Goal: Information Seeking & Learning: Understand process/instructions

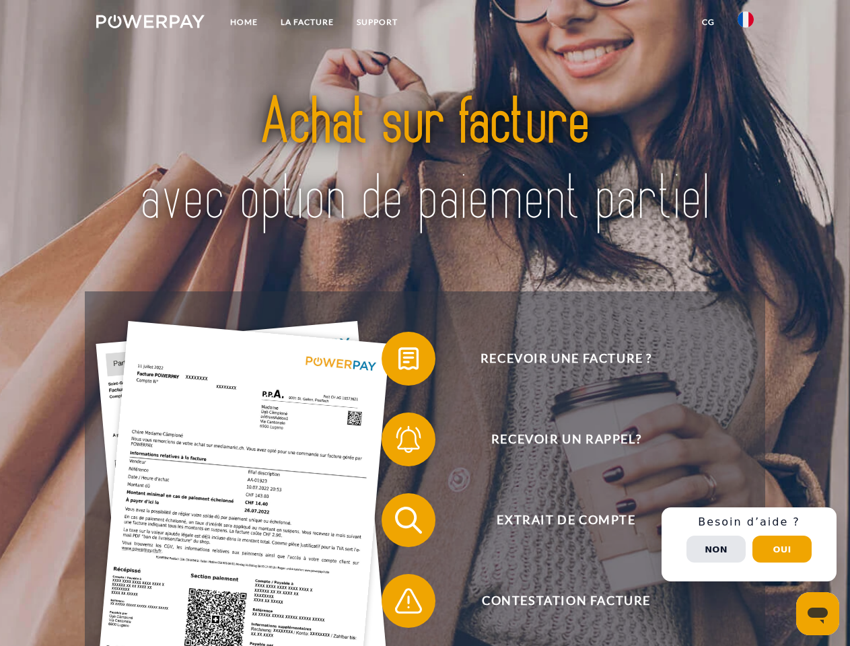
click at [150, 24] on img at bounding box center [150, 21] width 108 height 13
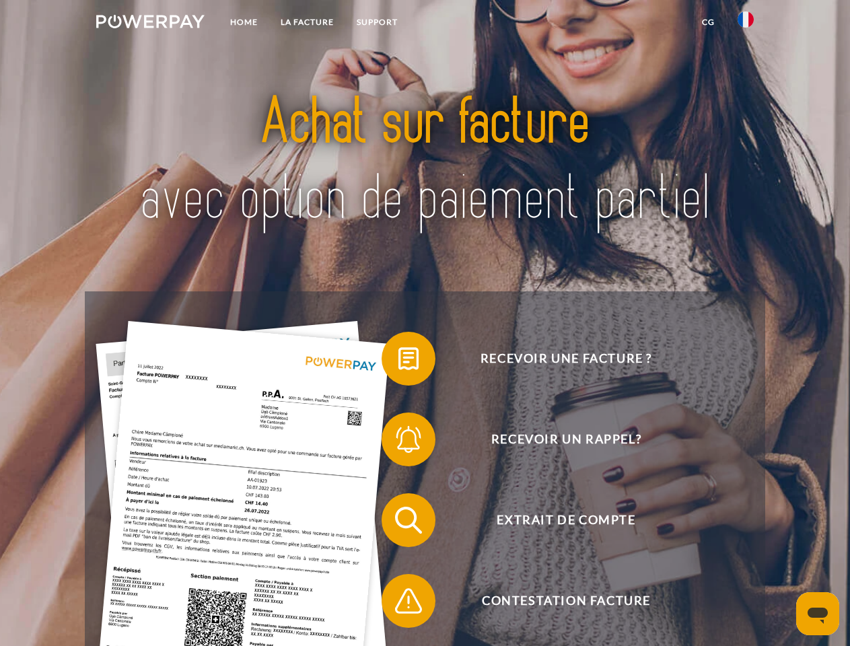
click at [746, 24] on img at bounding box center [746, 19] width 16 height 16
click at [708, 22] on link "CG" at bounding box center [708, 22] width 36 height 24
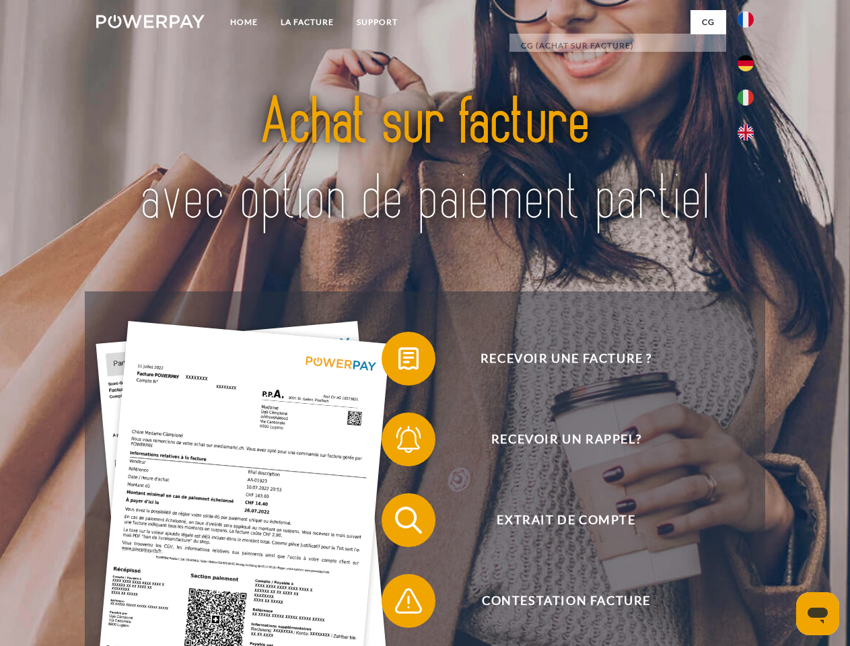
click at [398, 361] on span at bounding box center [388, 358] width 67 height 67
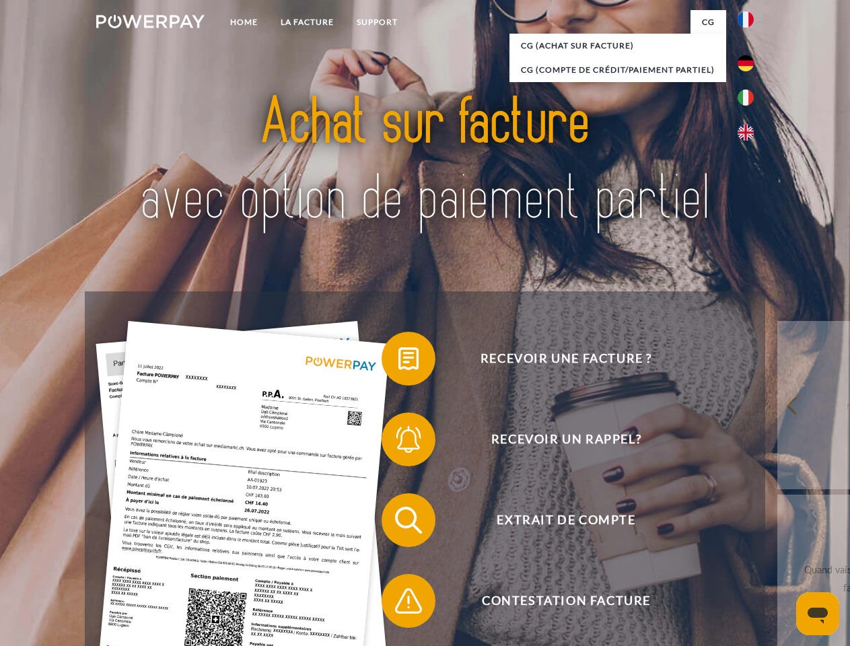
click at [398, 442] on span at bounding box center [388, 439] width 67 height 67
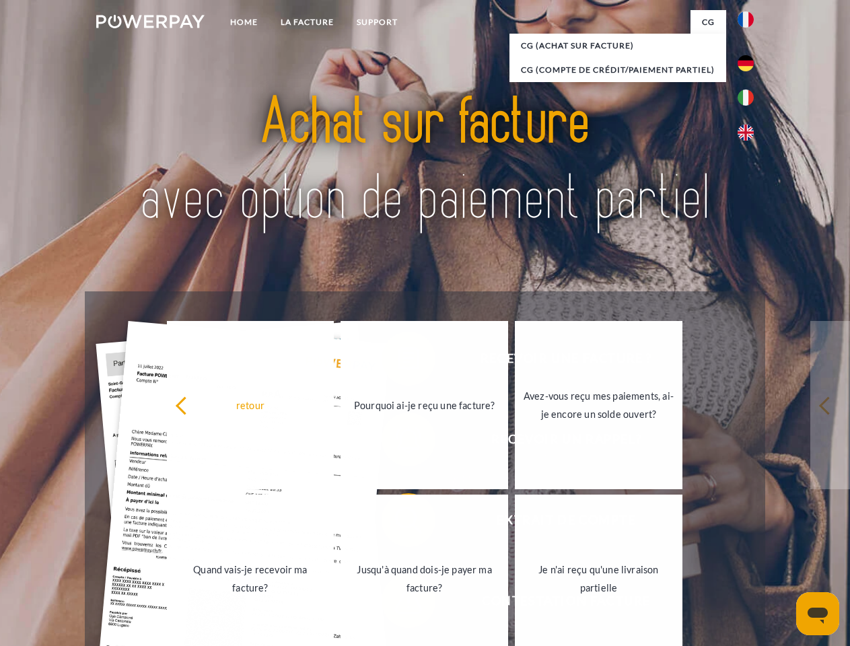
click at [398, 523] on link "Jusqu'à quand dois-je payer ma facture?" at bounding box center [424, 579] width 168 height 168
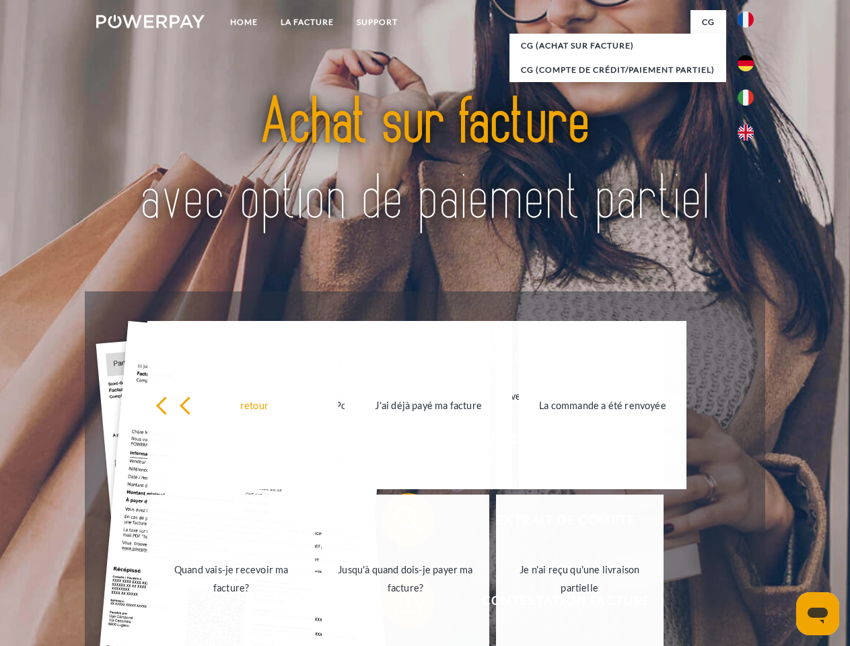
click at [398, 604] on div "Recevoir une facture ? Recevoir un rappel? Extrait de compte retour" at bounding box center [425, 560] width 680 height 538
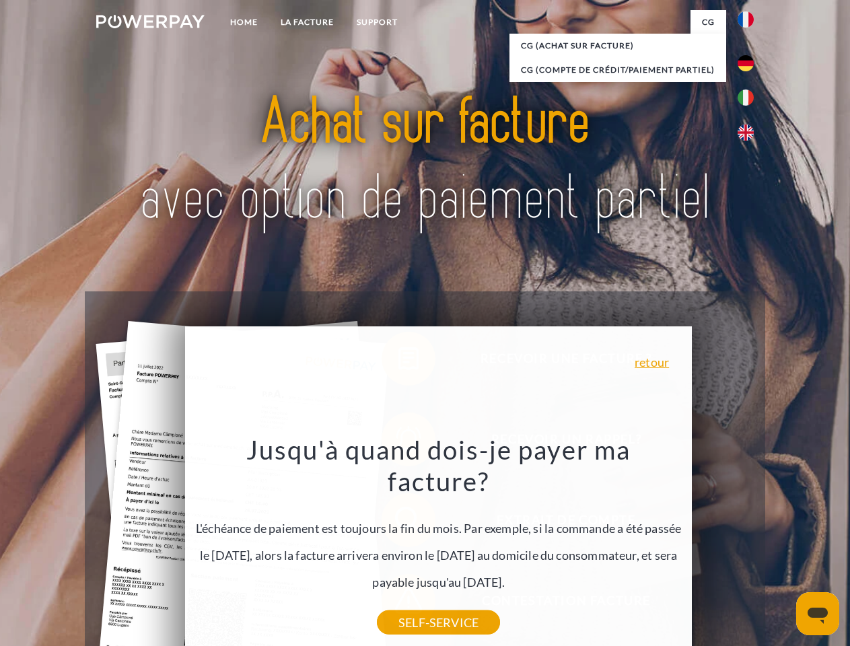
click at [749, 544] on div "Recevoir une facture ? Recevoir un rappel? Extrait de compte retour" at bounding box center [425, 560] width 680 height 538
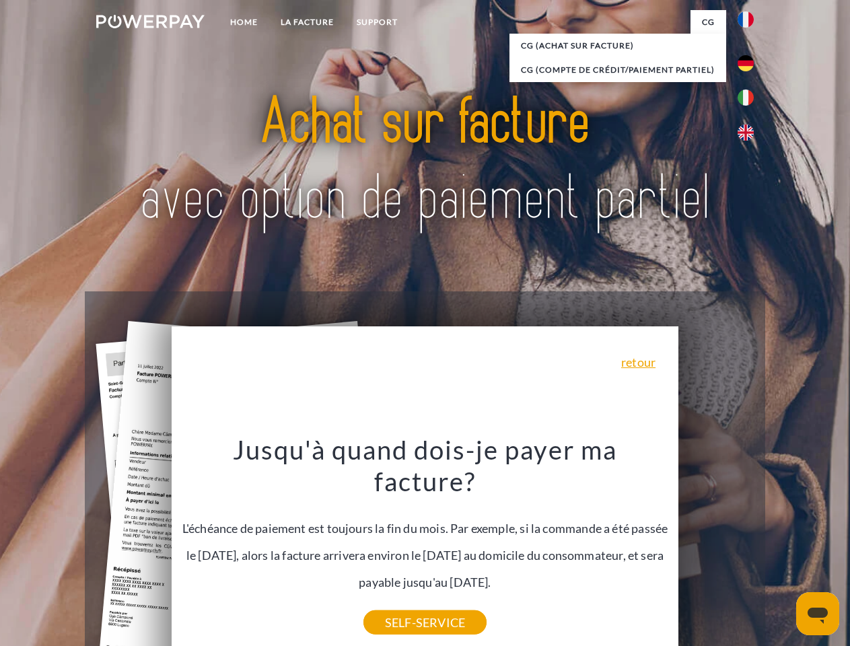
click at [716, 547] on span "Extrait de compte" at bounding box center [566, 520] width 330 height 54
click at [782, 549] on header "Home LA FACTURE Support" at bounding box center [425, 464] width 850 height 929
